Goal: Communication & Community: Answer question/provide support

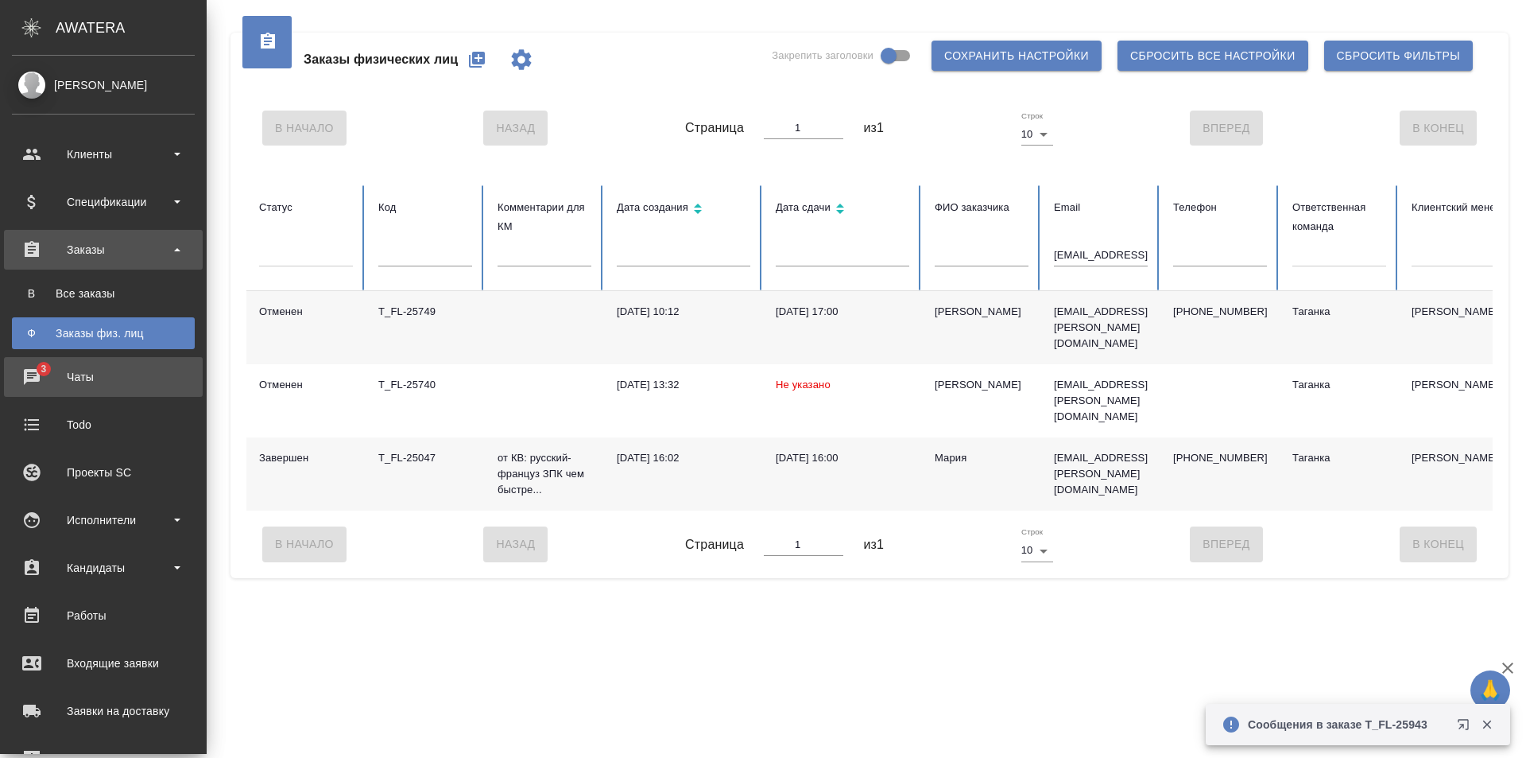
click at [87, 381] on div "Чаты" at bounding box center [103, 377] width 183 height 24
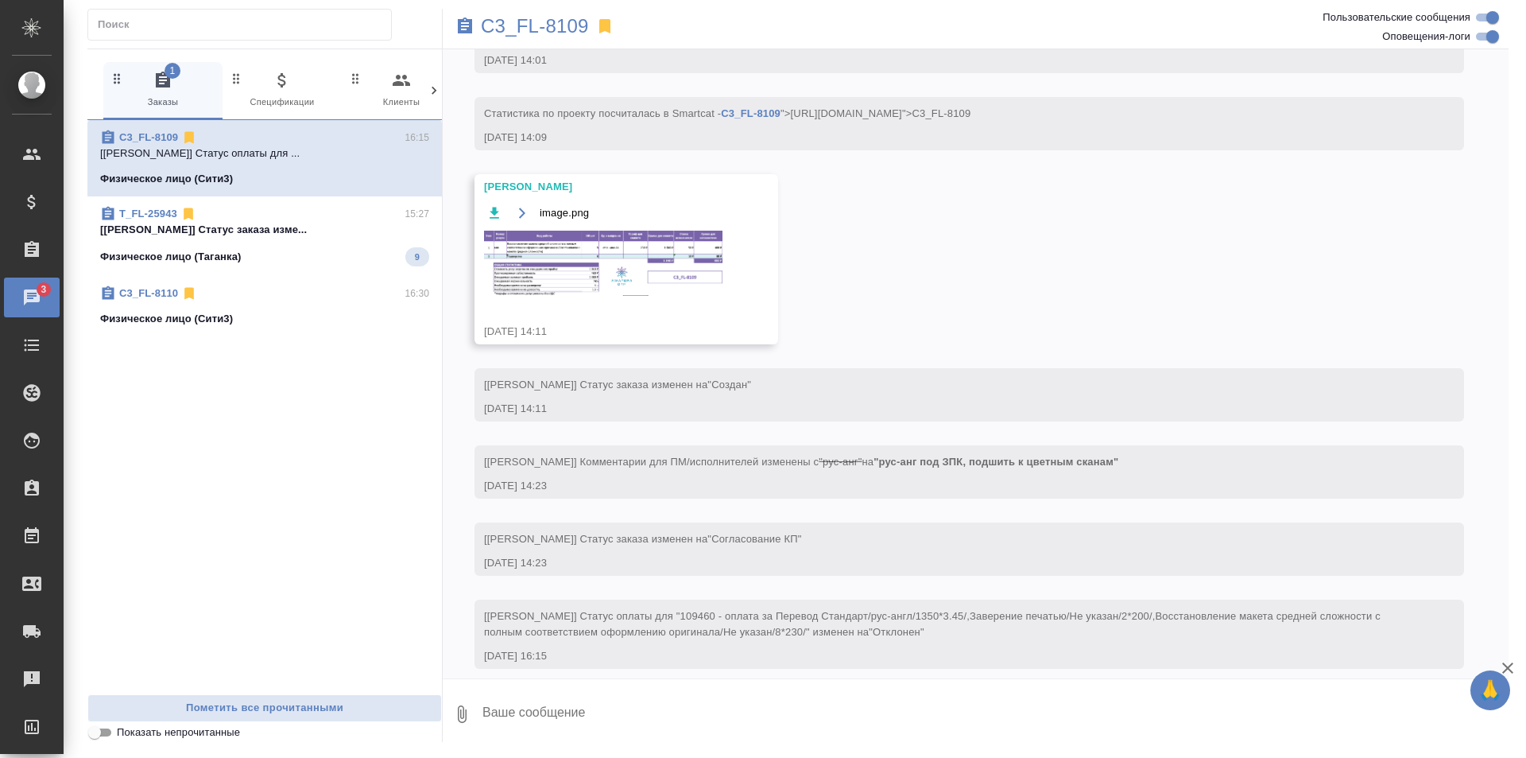
scroll to position [344, 0]
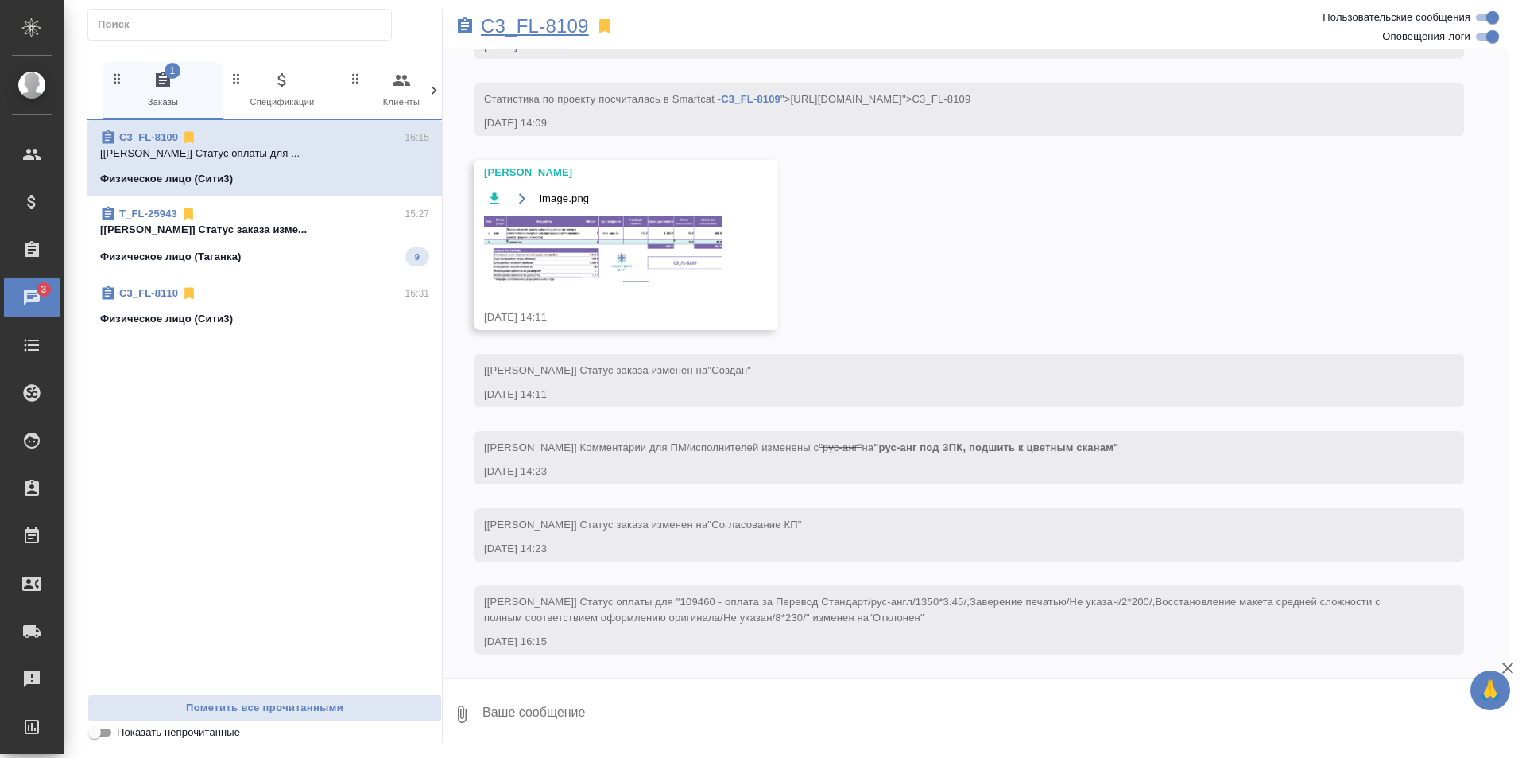
click at [545, 23] on p "C3_FL-8109" at bounding box center [535, 26] width 108 height 16
click at [335, 237] on p "[[PERSON_NAME]] Статус заказа изме..." at bounding box center [264, 230] width 329 height 16
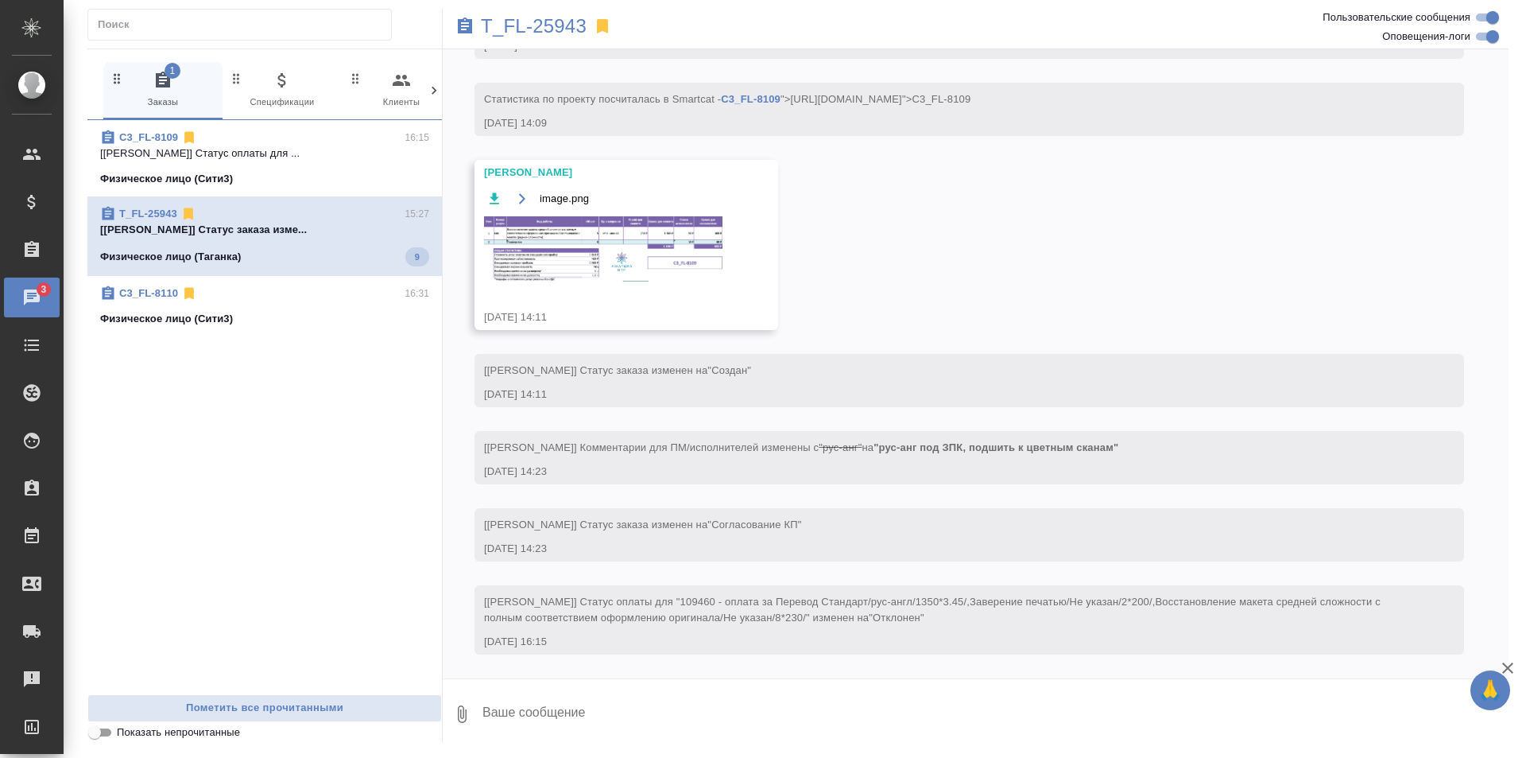
scroll to position [263, 0]
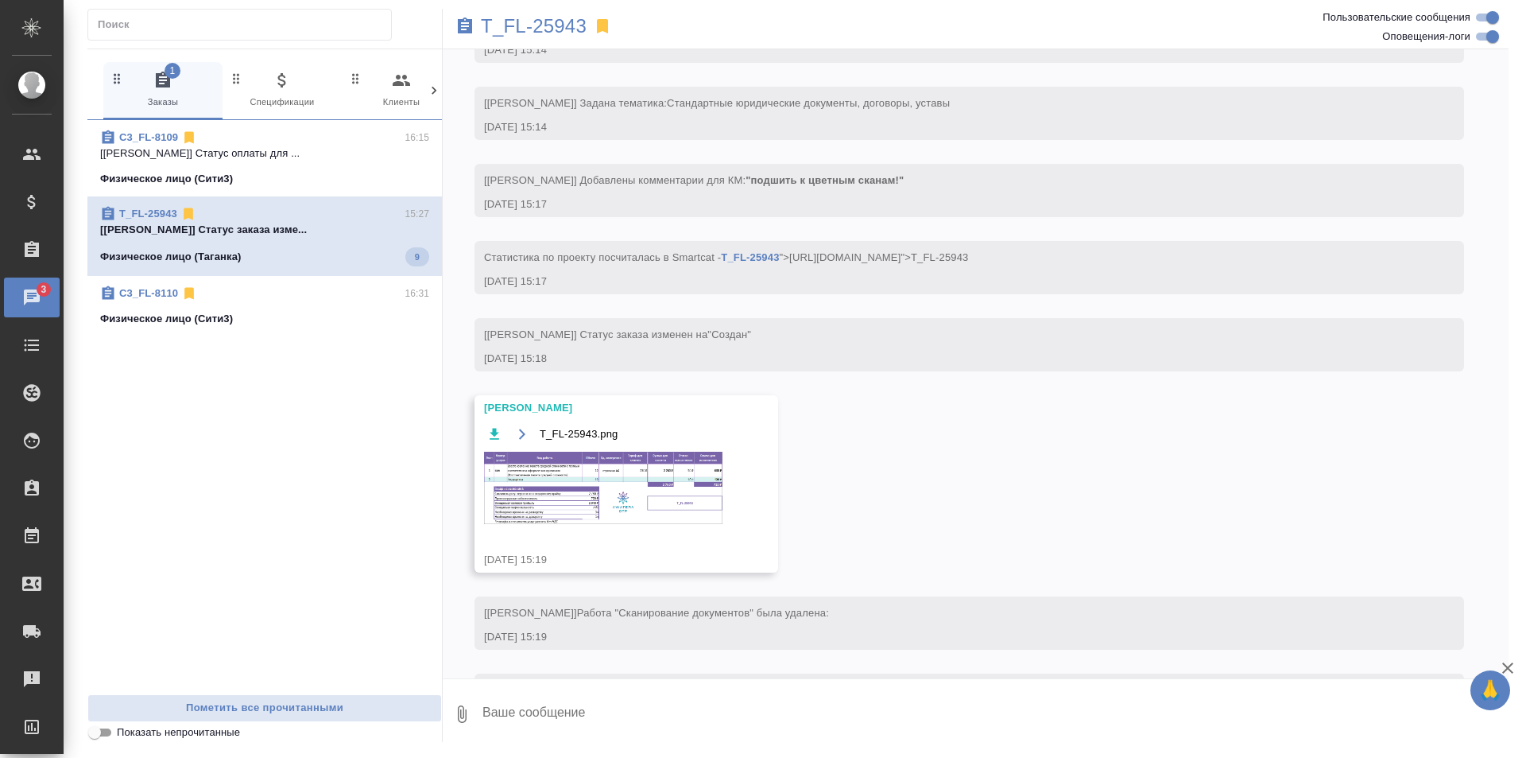
click at [332, 311] on div "Физическое лицо (Сити3)" at bounding box center [264, 319] width 329 height 16
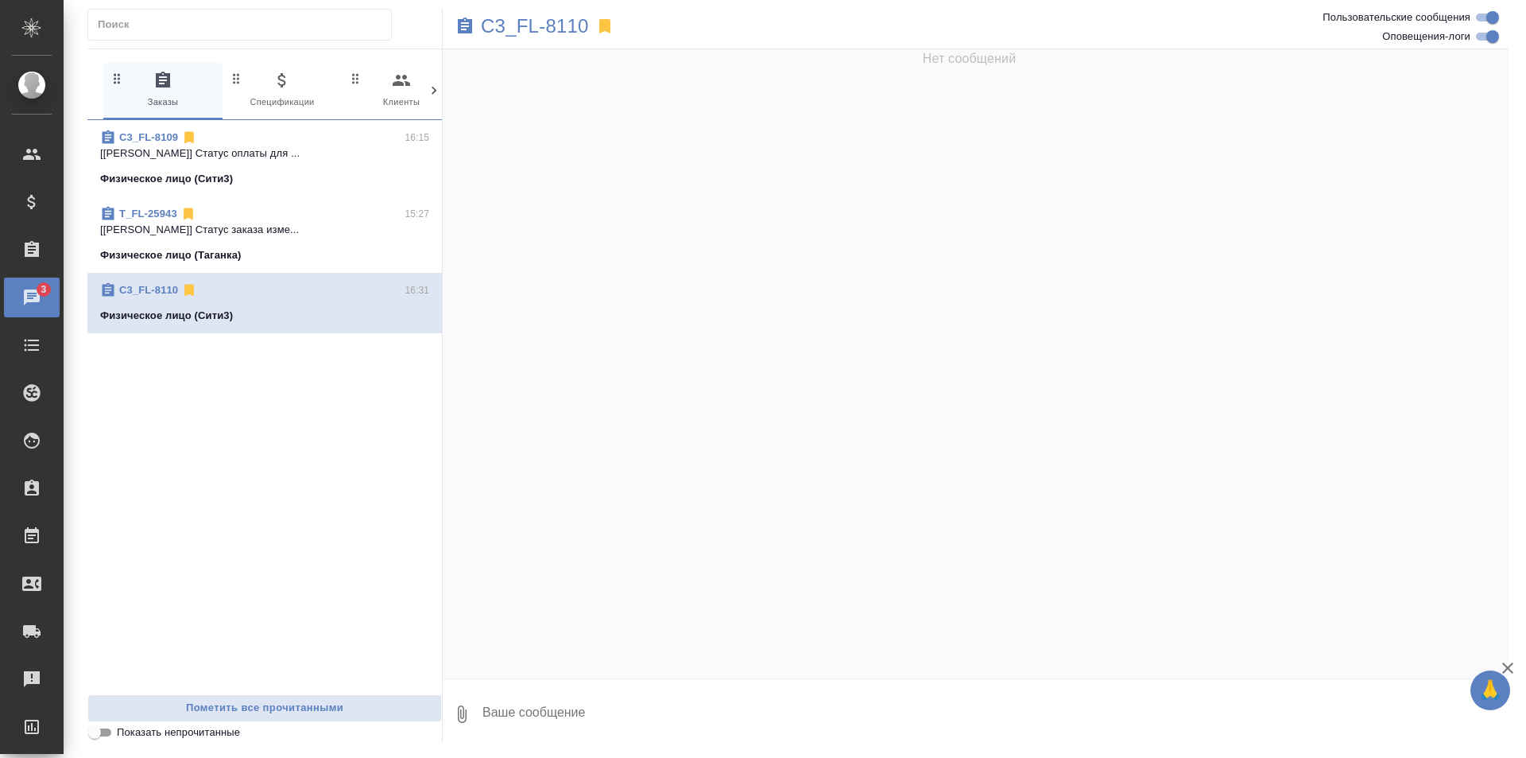
scroll to position [0, 0]
click at [335, 235] on p "[[PERSON_NAME]] Статус заказа изме..." at bounding box center [264, 230] width 329 height 16
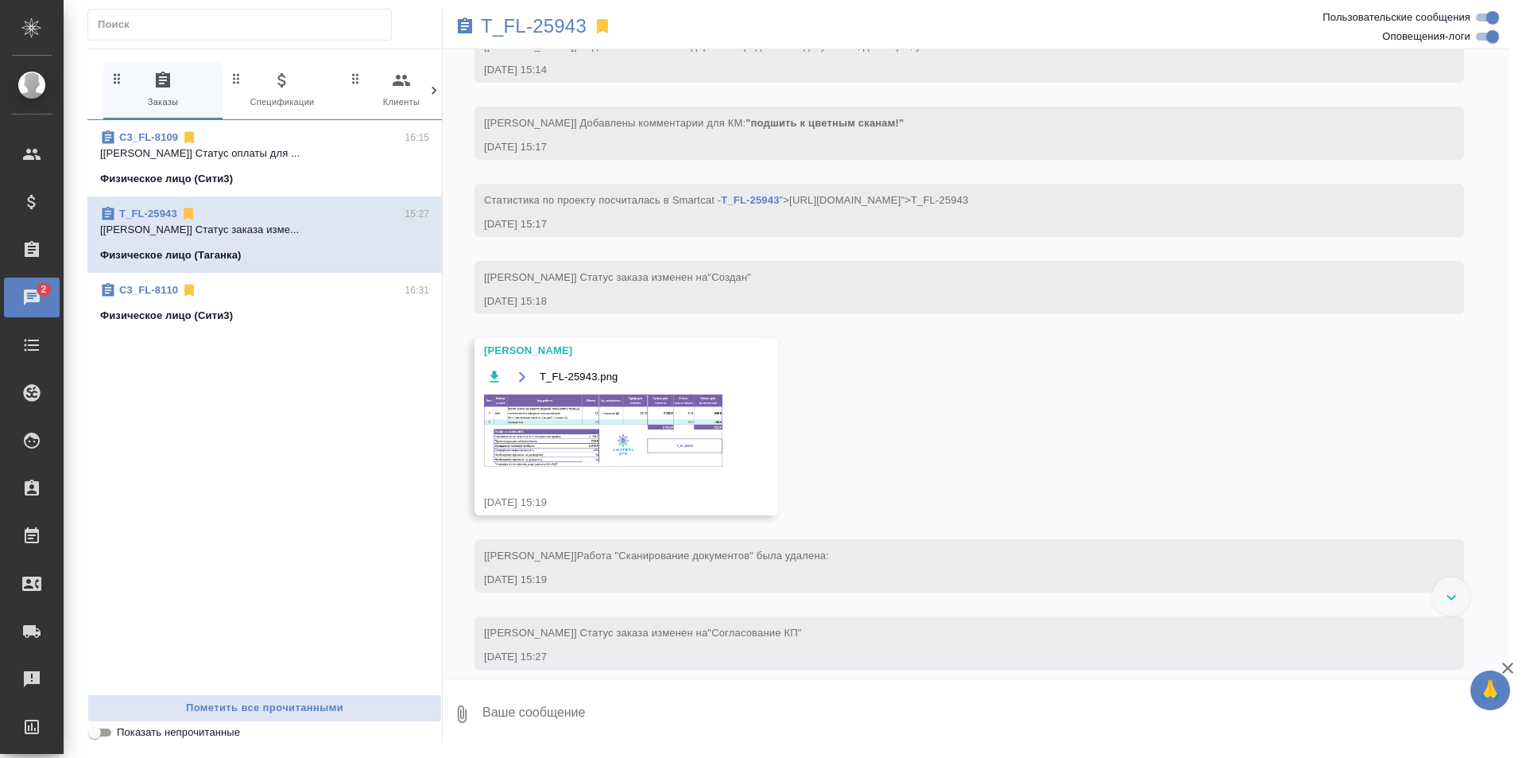
scroll to position [336, 0]
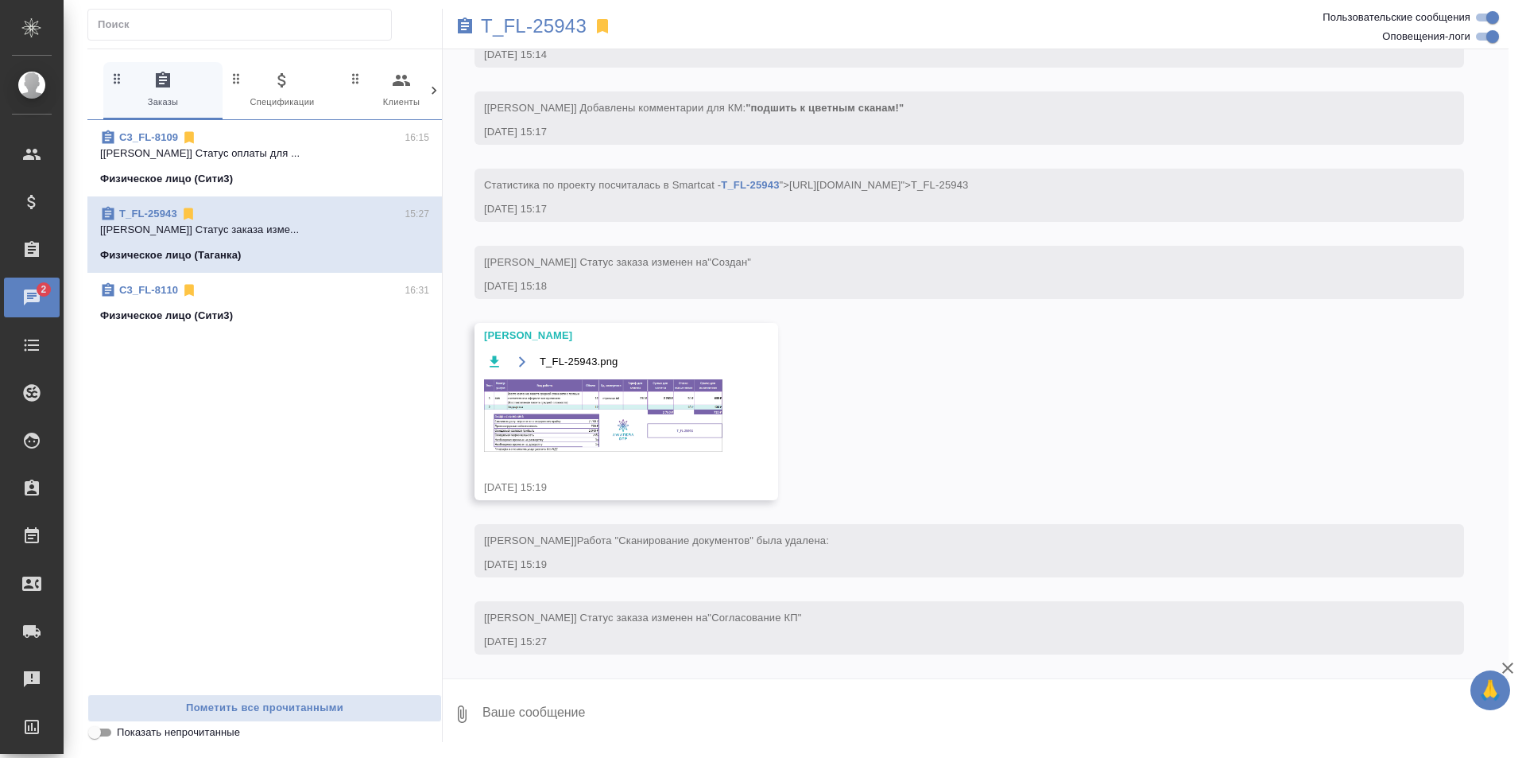
click at [343, 281] on div "C3_FL-8110 16:31 Физическое лицо (Сити3)" at bounding box center [264, 303] width 355 height 60
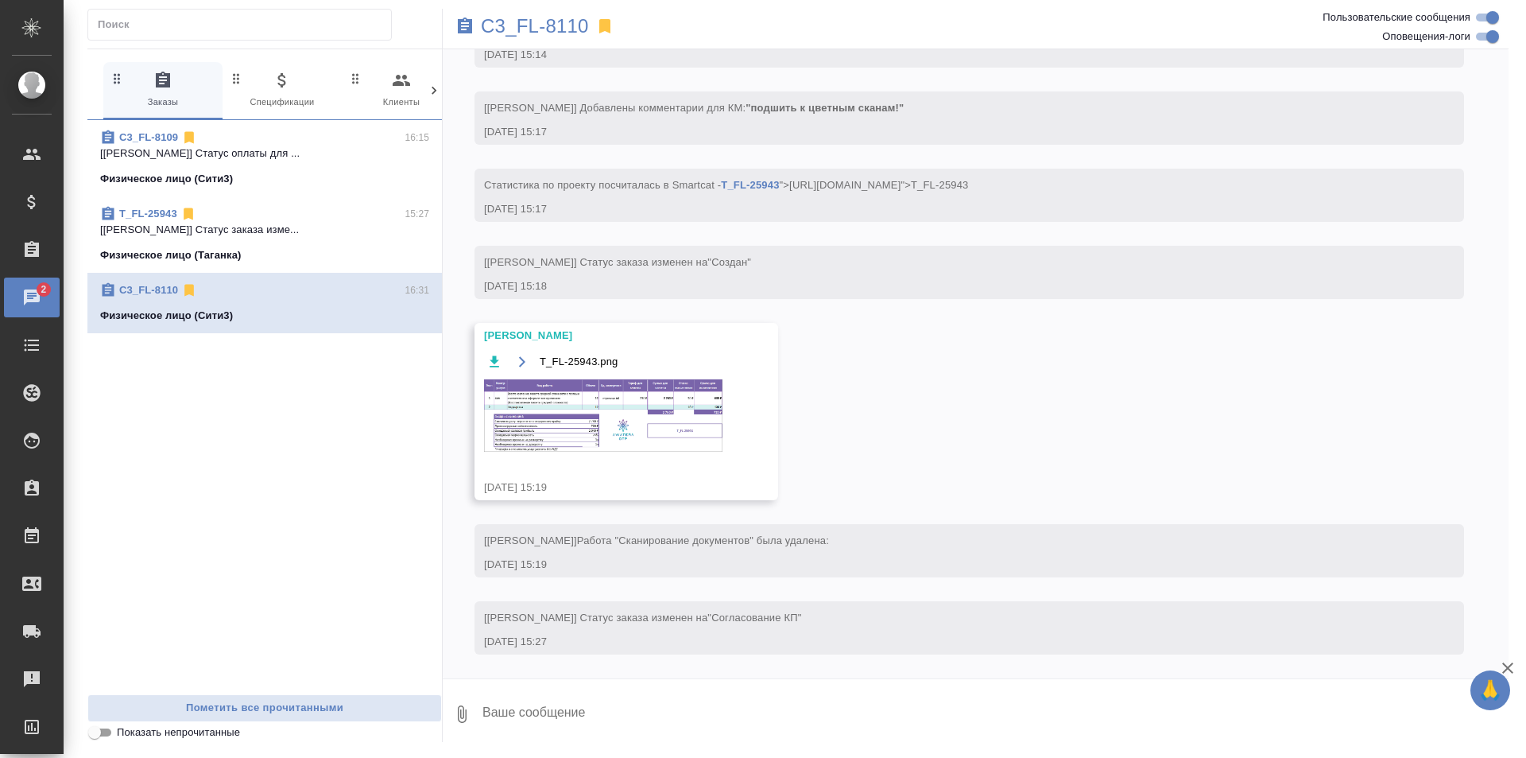
scroll to position [0, 0]
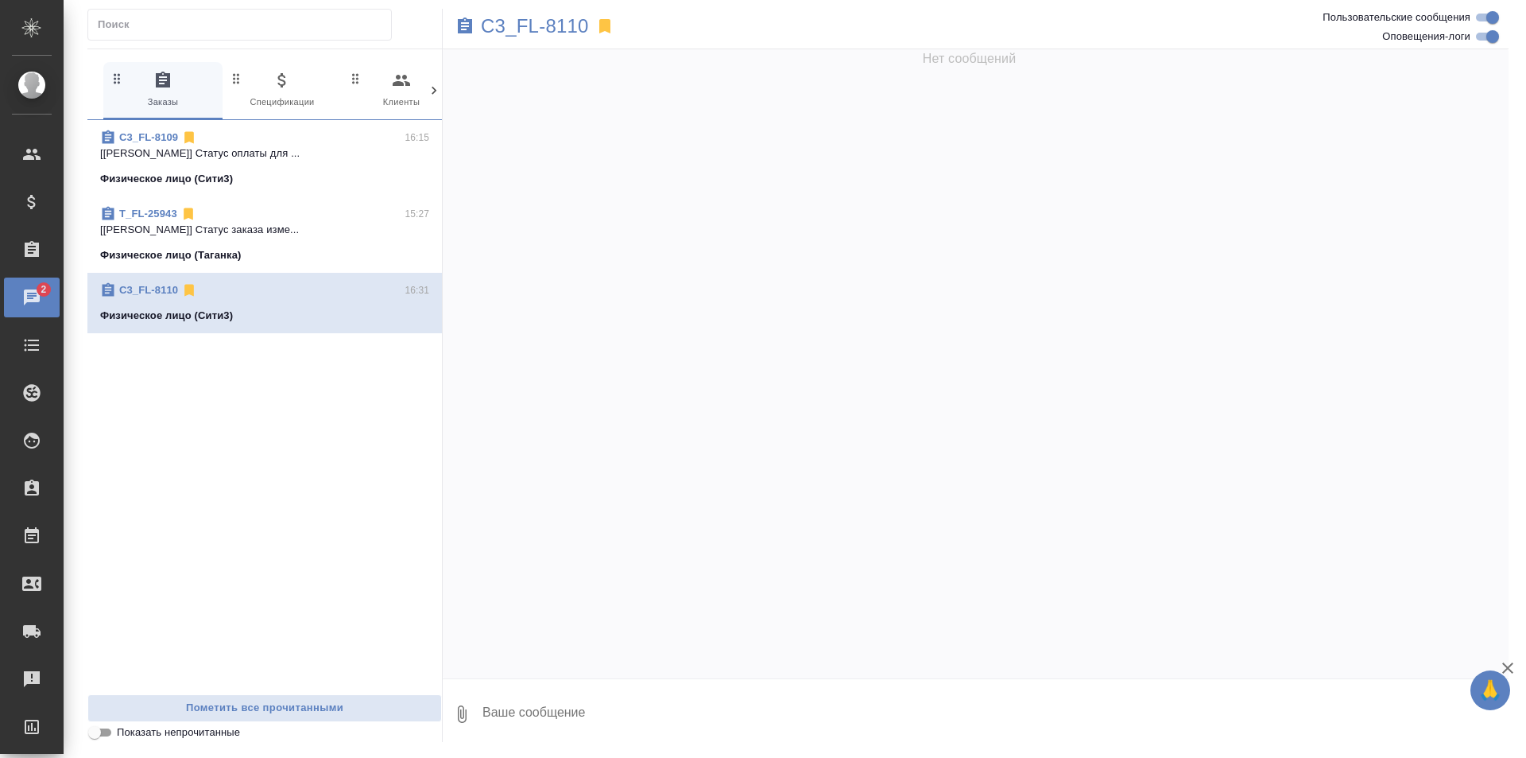
click at [336, 236] on p "[[PERSON_NAME]] Статус заказа изме..." at bounding box center [264, 230] width 329 height 16
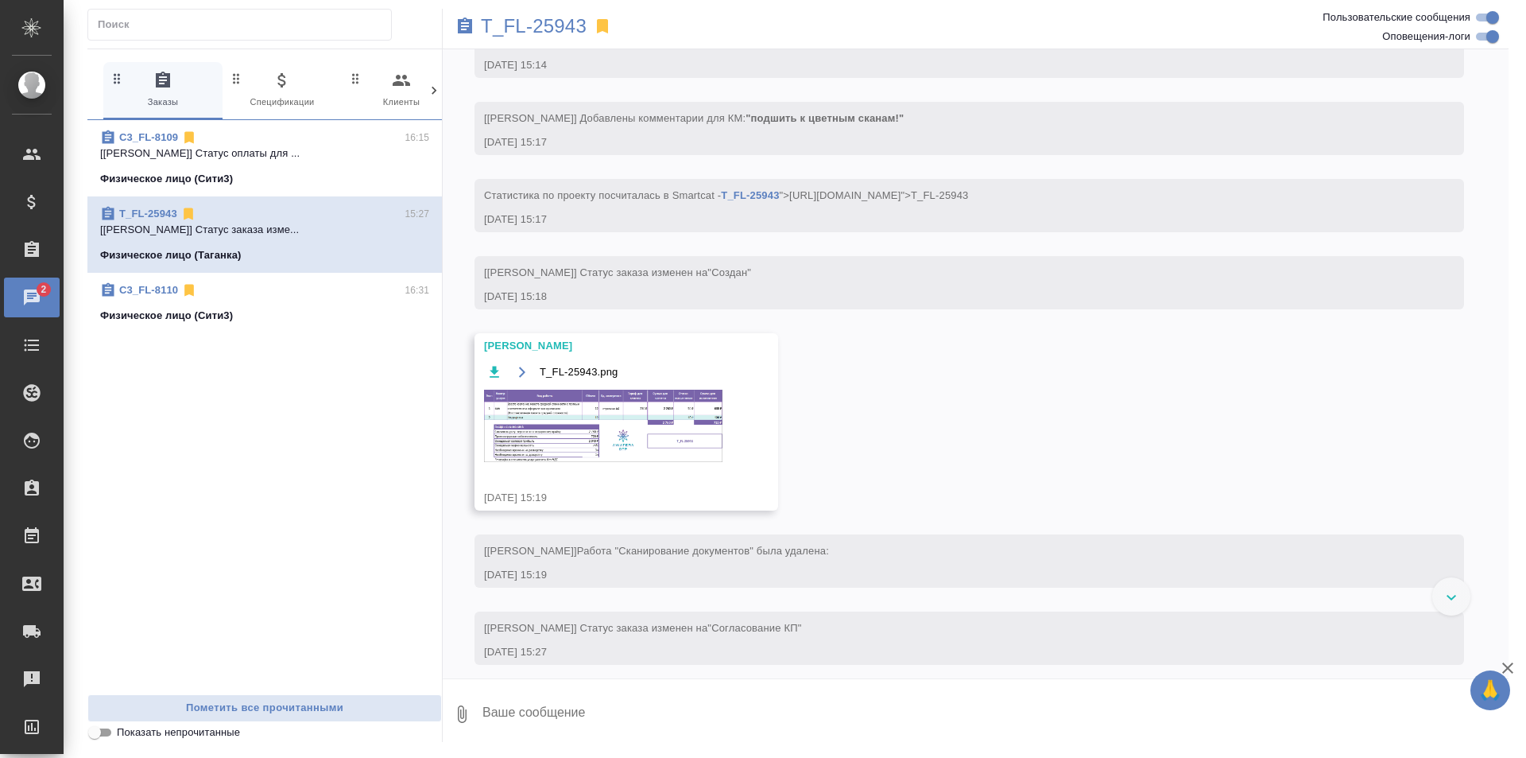
scroll to position [336, 0]
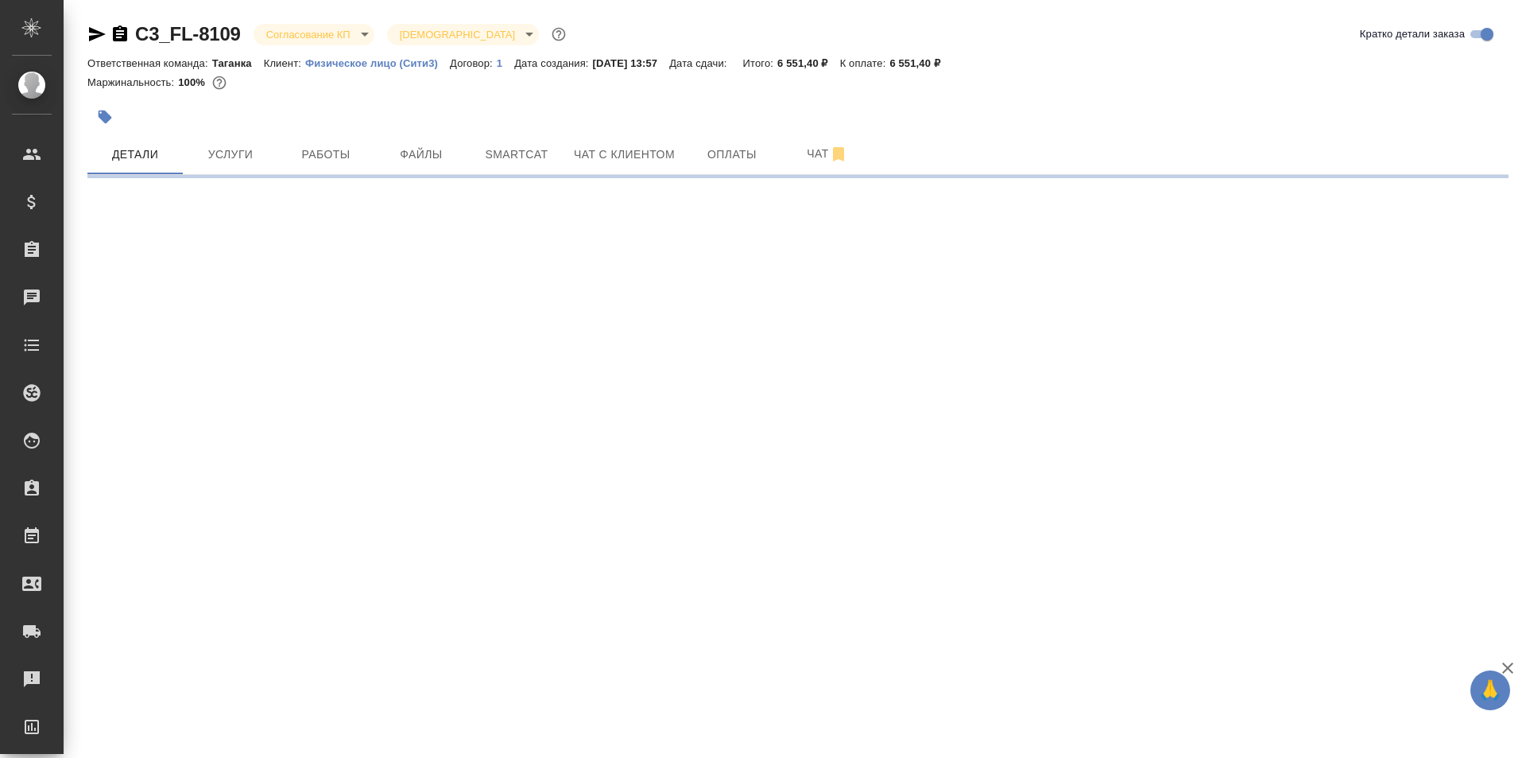
select select "RU"
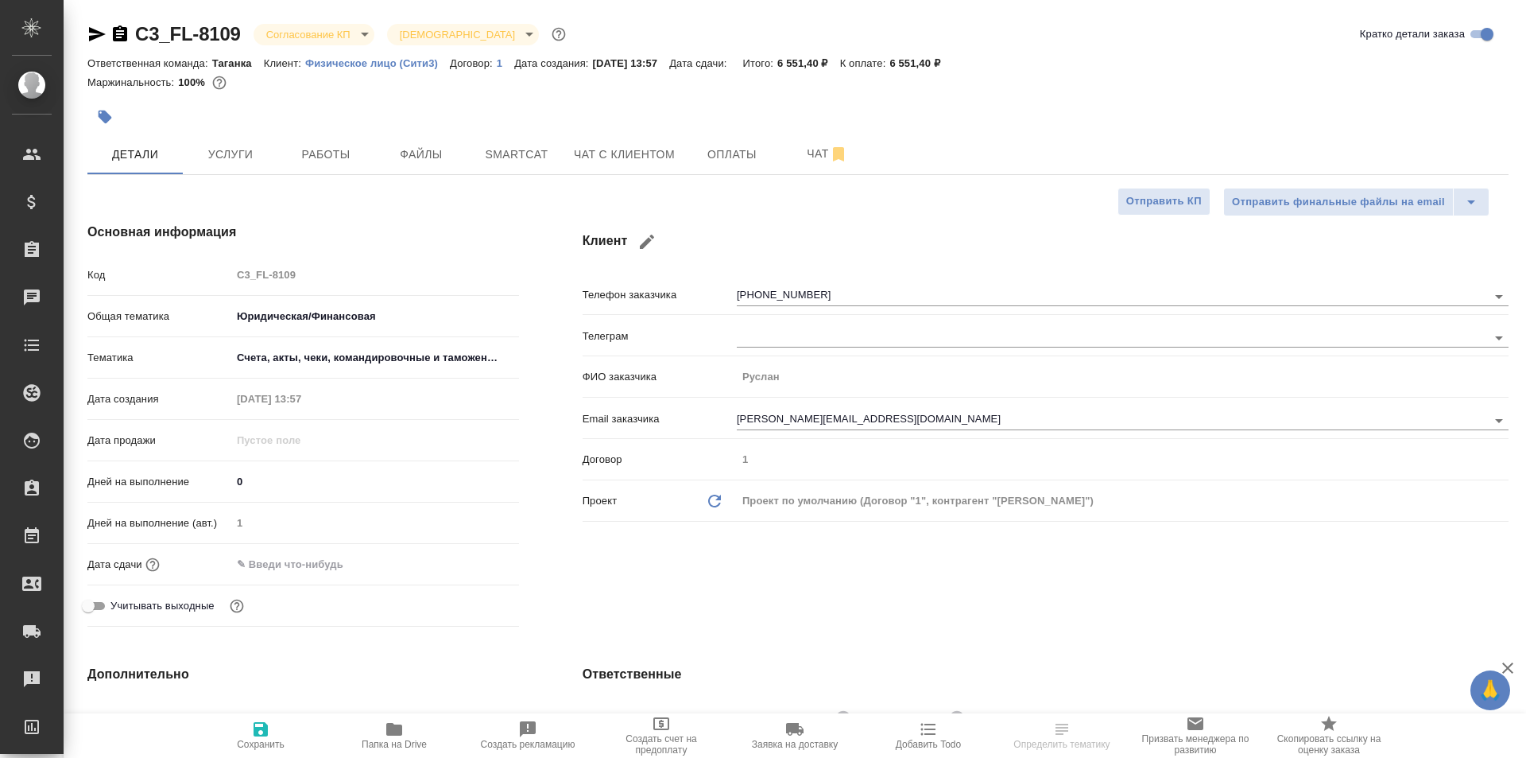
type textarea "x"
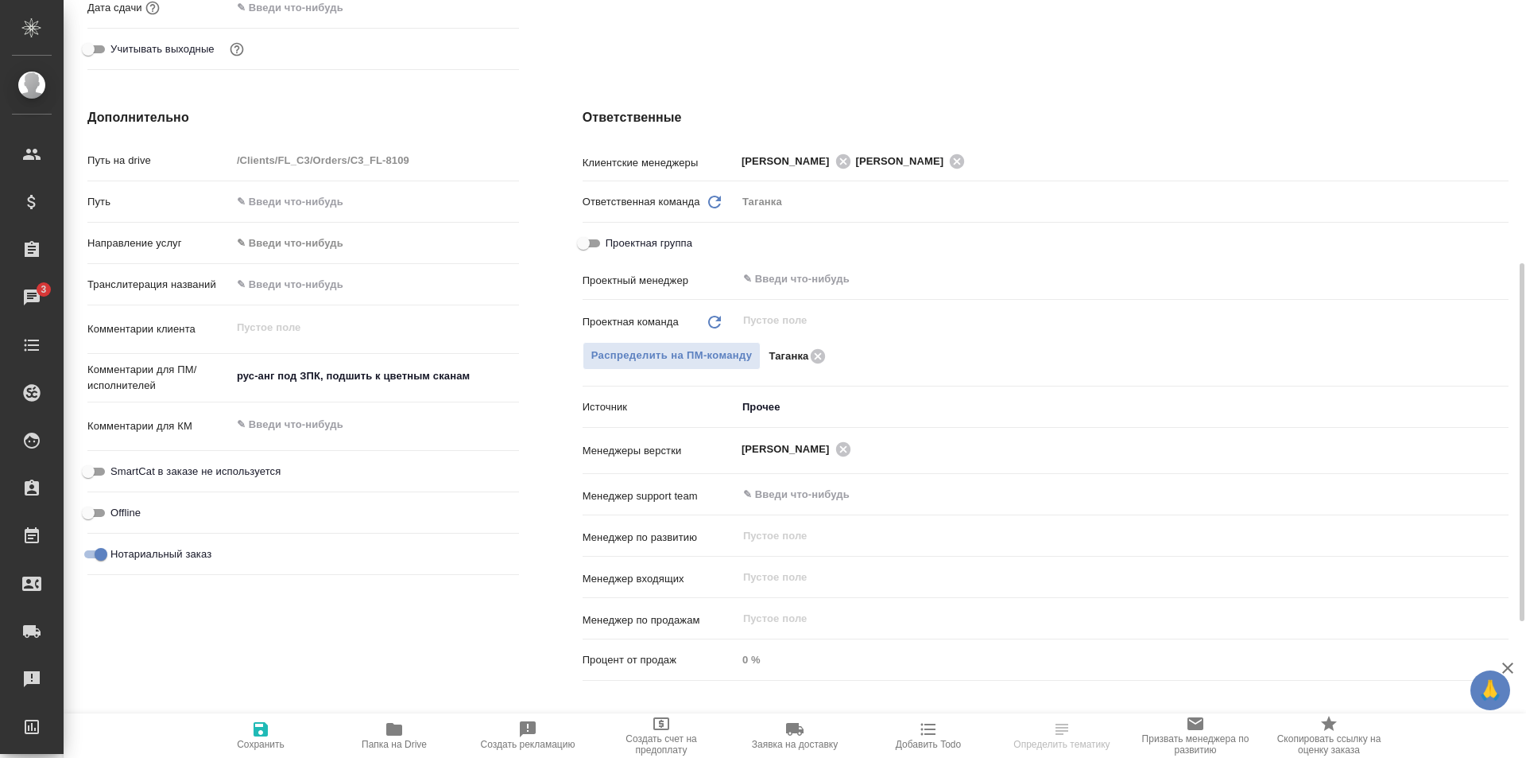
scroll to position [636, 0]
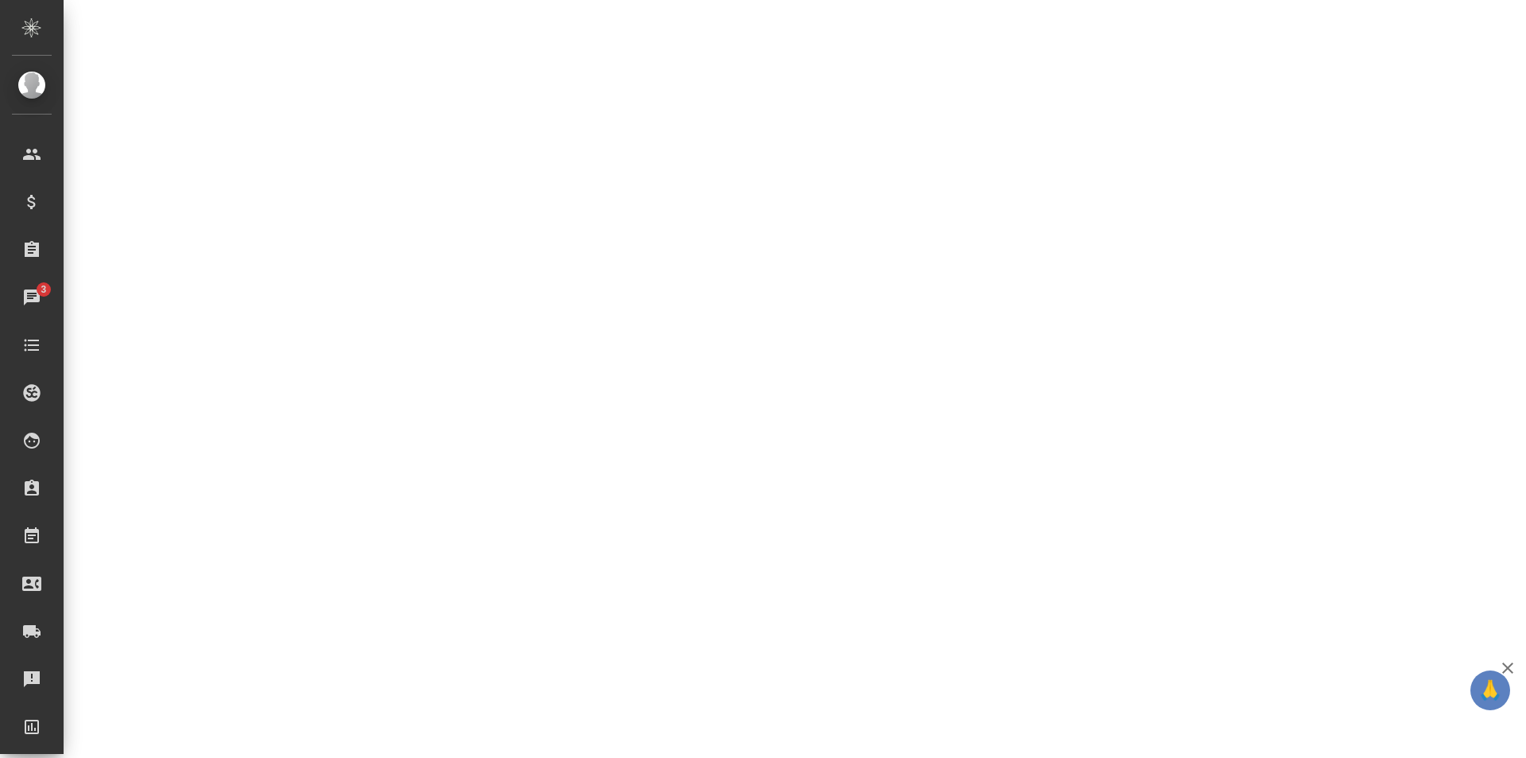
select select "RU"
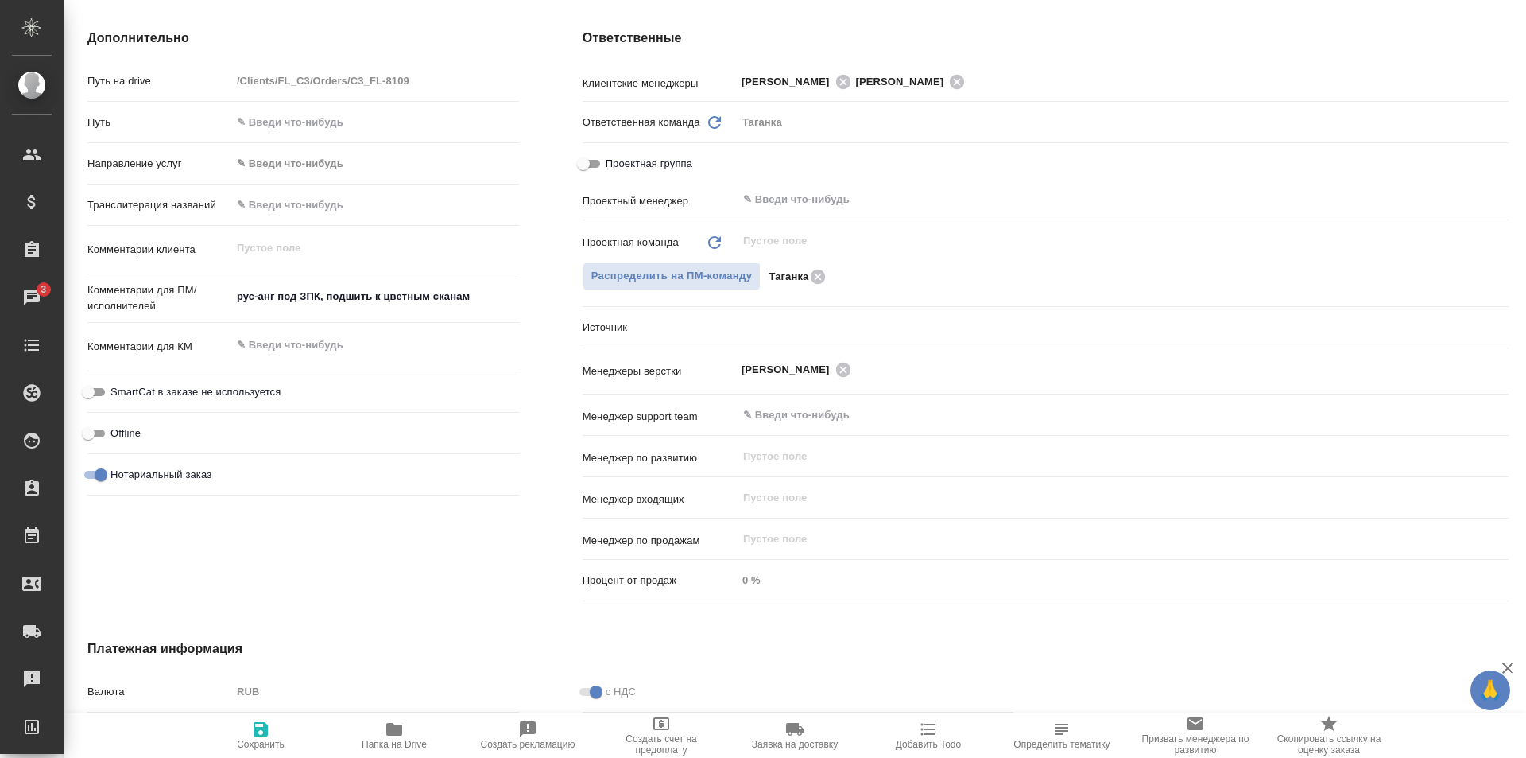
type textarea "x"
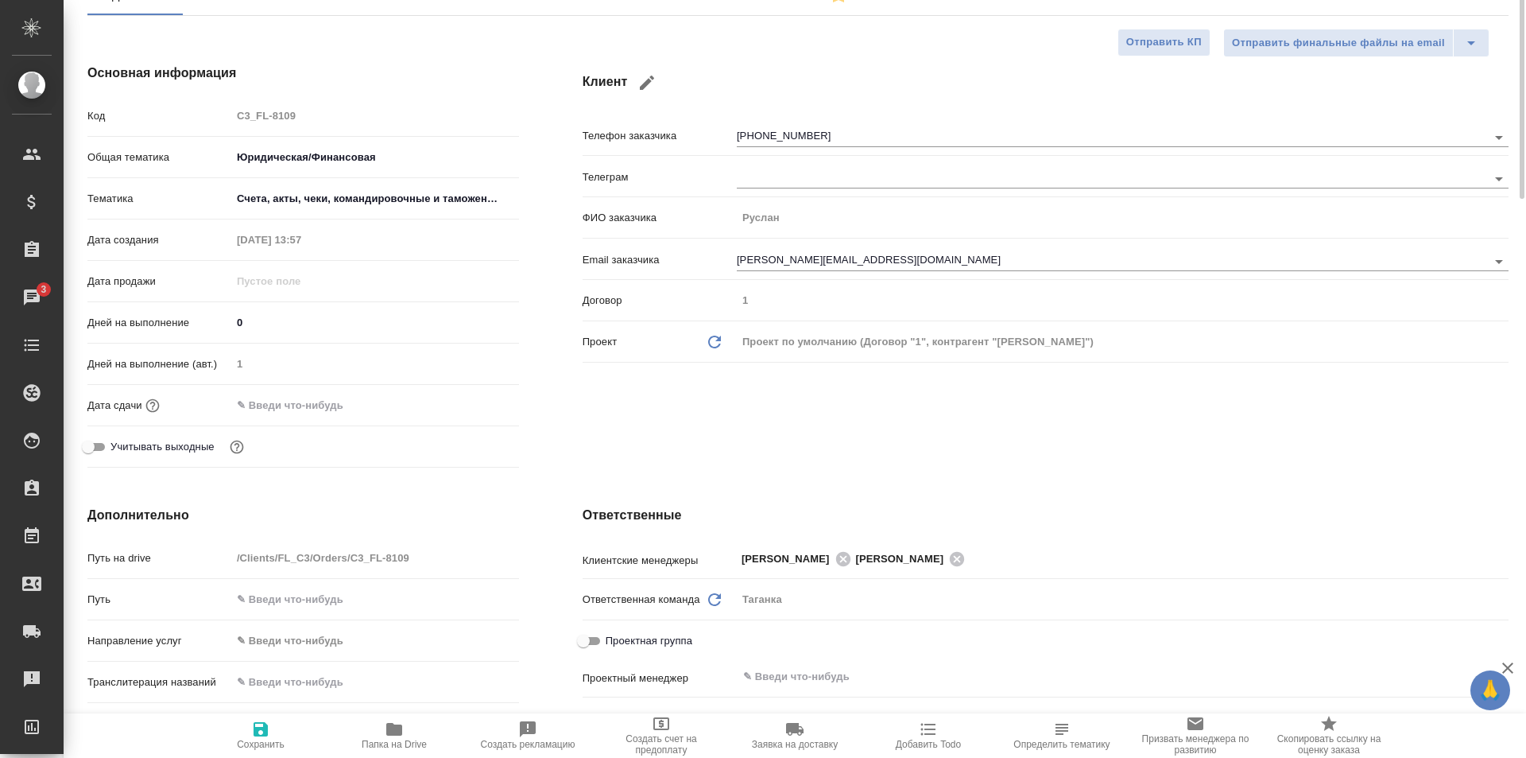
scroll to position [0, 0]
